Goal: Transaction & Acquisition: Download file/media

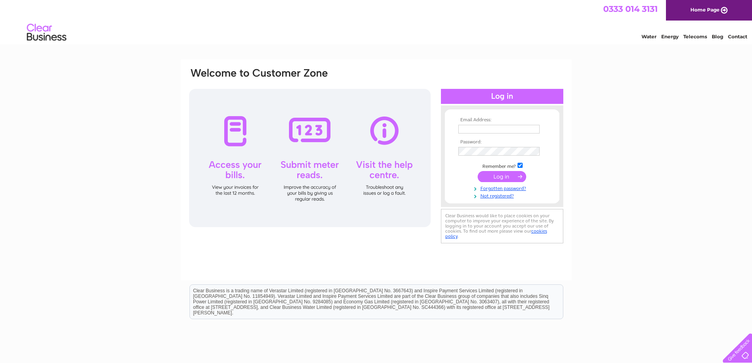
type input "pinnacle@titanplus.co.uk"
click at [508, 176] on input "submit" at bounding box center [502, 176] width 49 height 11
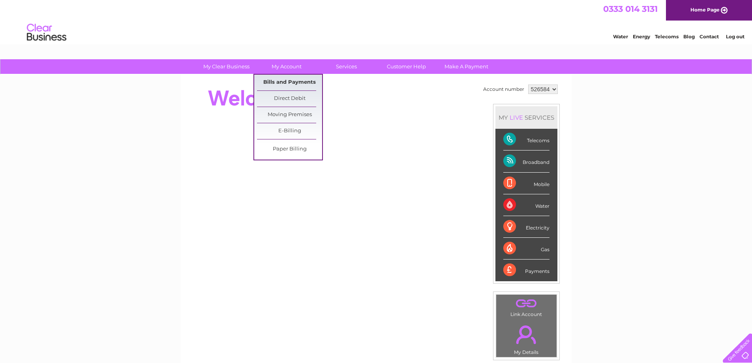
click at [294, 83] on link "Bills and Payments" at bounding box center [289, 83] width 65 height 16
click at [301, 81] on link "Bills and Payments" at bounding box center [289, 83] width 65 height 16
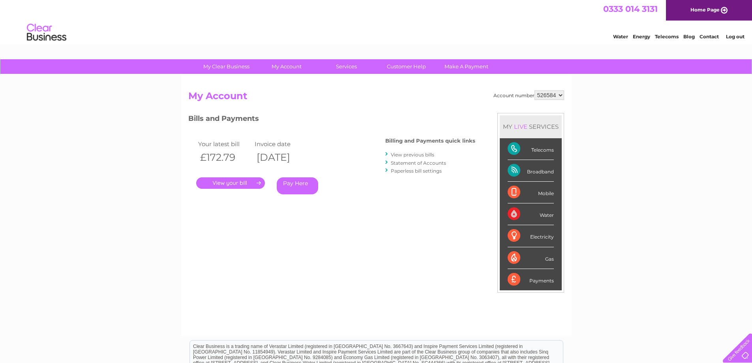
click at [247, 184] on link "." at bounding box center [230, 182] width 69 height 11
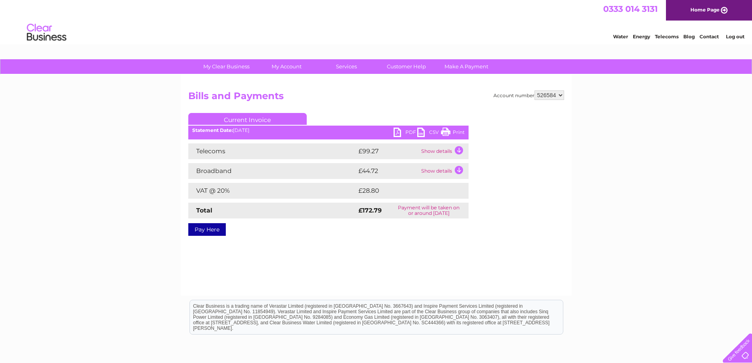
click at [399, 133] on link "PDF" at bounding box center [406, 133] width 24 height 11
